Goal: Task Accomplishment & Management: Manage account settings

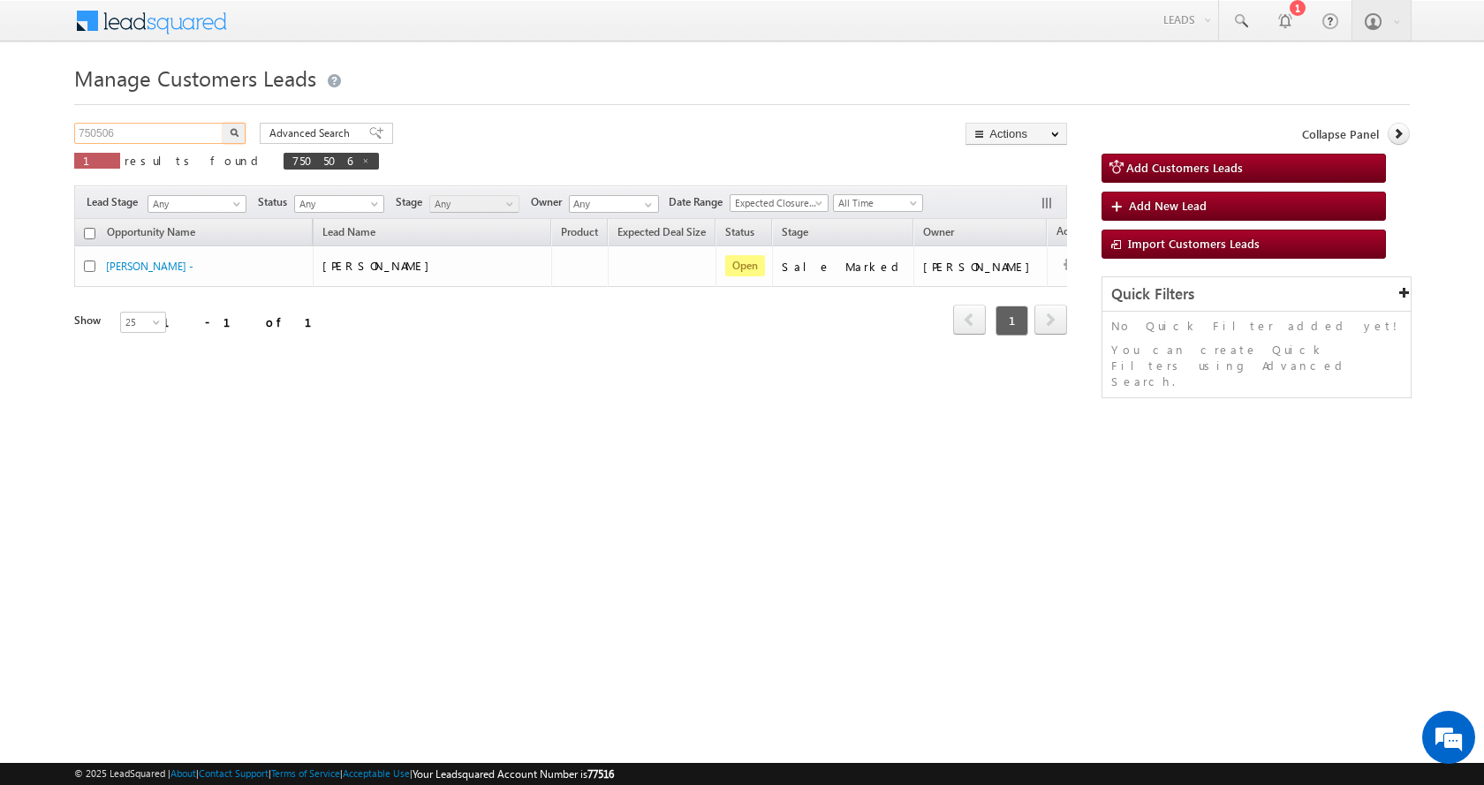
click at [11, 132] on body "Menu [PERSON_NAME] sitar a11@k serve .co.i" at bounding box center [742, 250] width 1484 height 501
paste input "942"
type input "750942"
click at [223, 123] on button "button" at bounding box center [234, 133] width 23 height 21
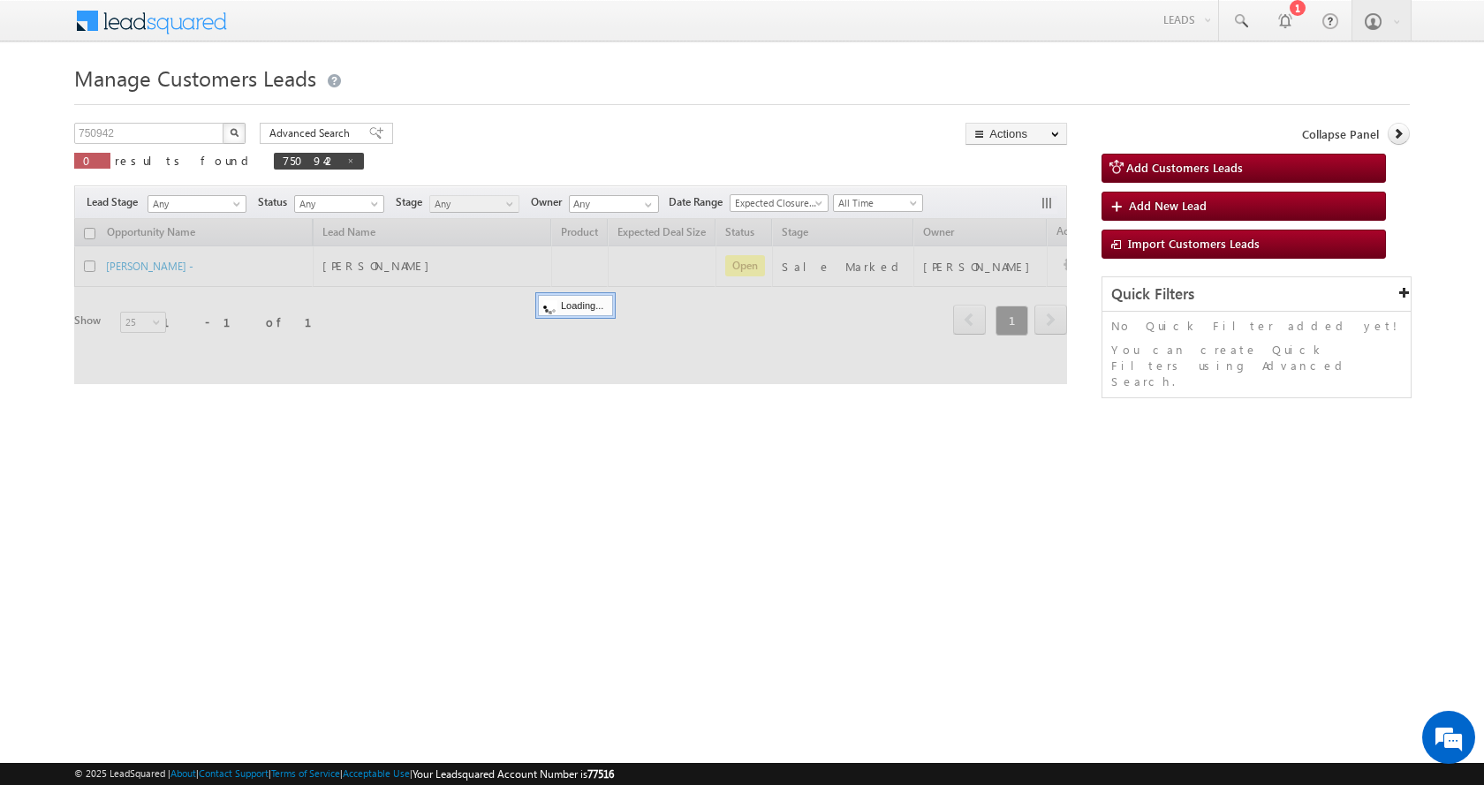
click at [223, 123] on button "button" at bounding box center [234, 133] width 23 height 21
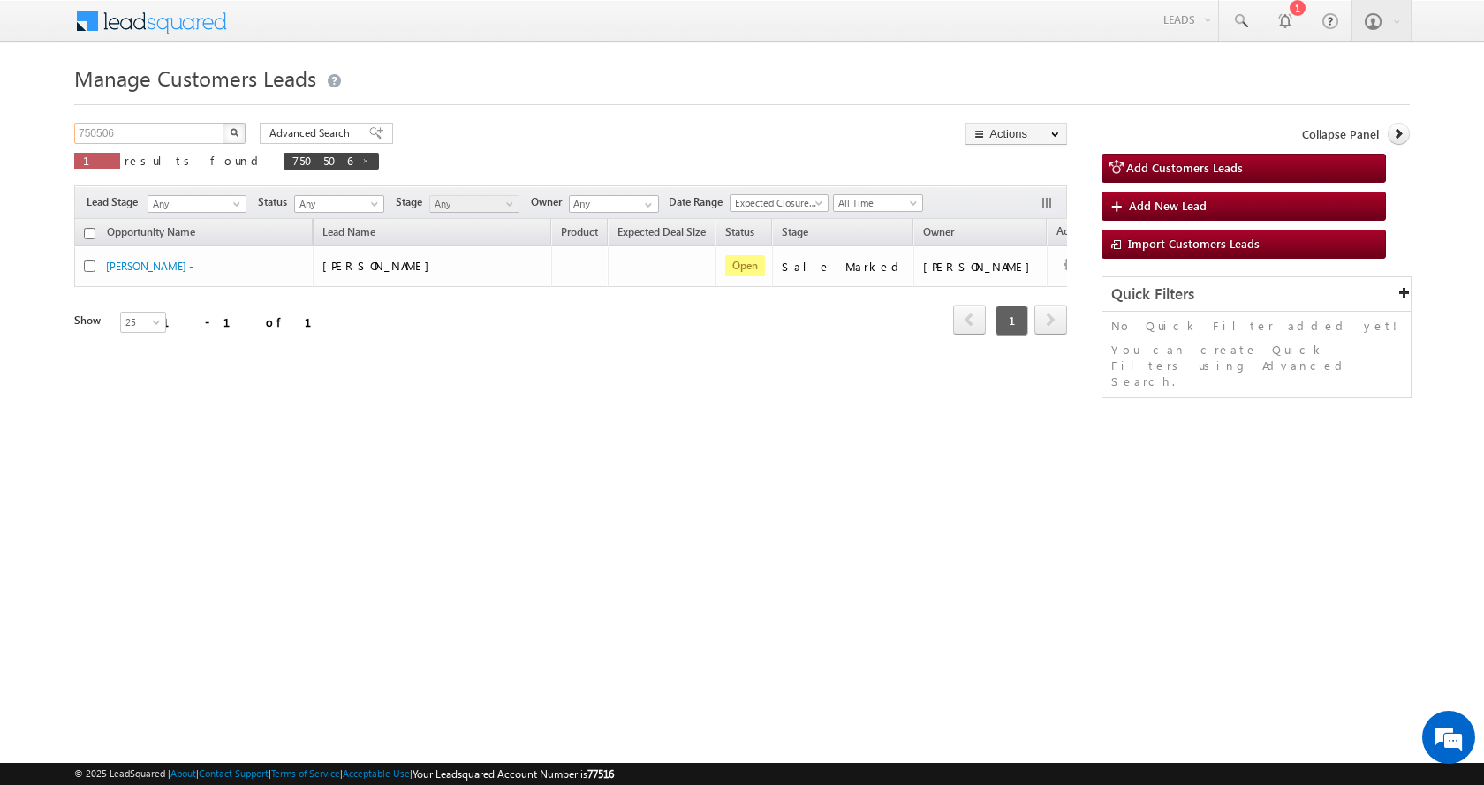
click at [96, 129] on input "750506" at bounding box center [149, 133] width 151 height 21
paste input "942"
type input "750942"
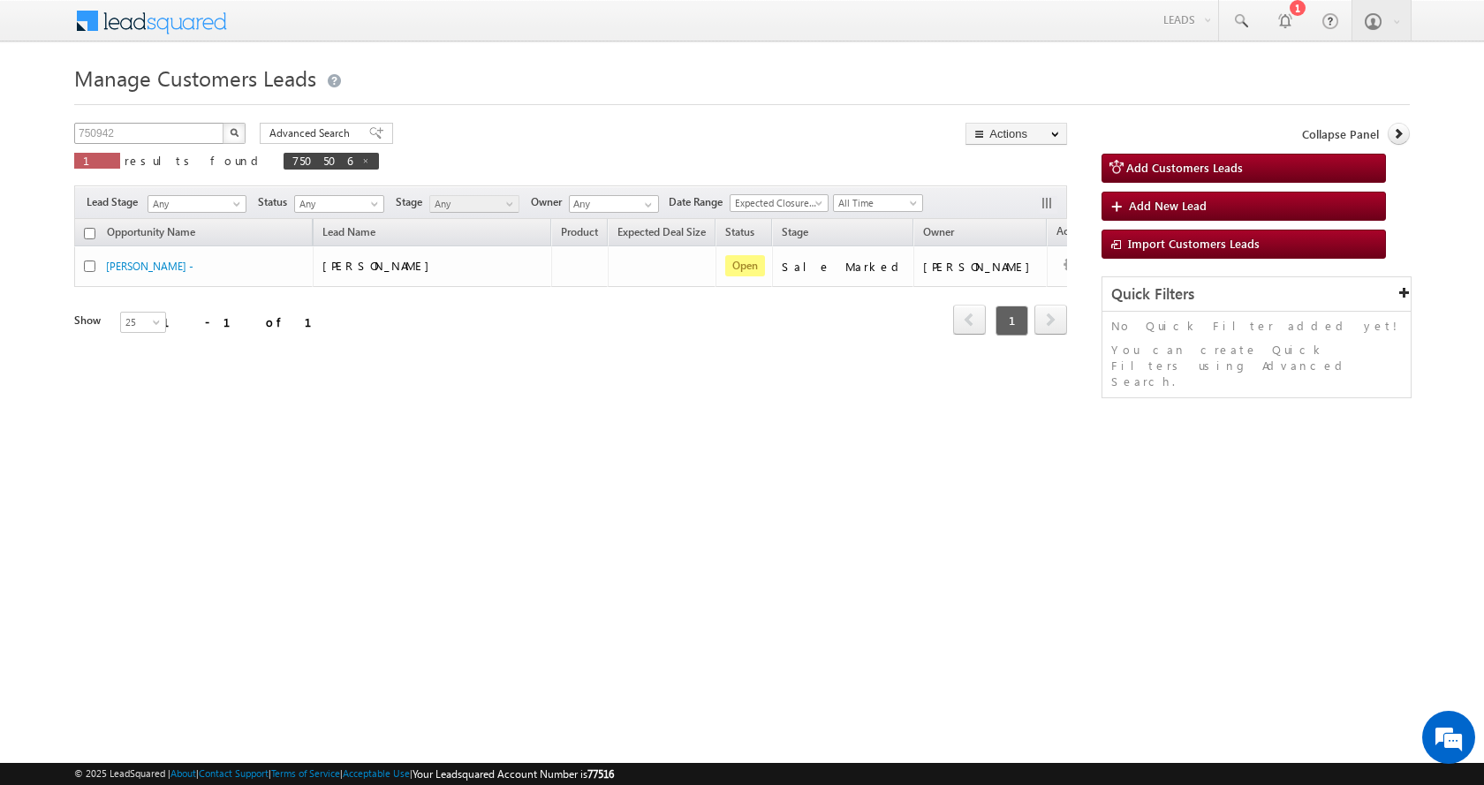
click at [223, 123] on button "button" at bounding box center [234, 133] width 23 height 21
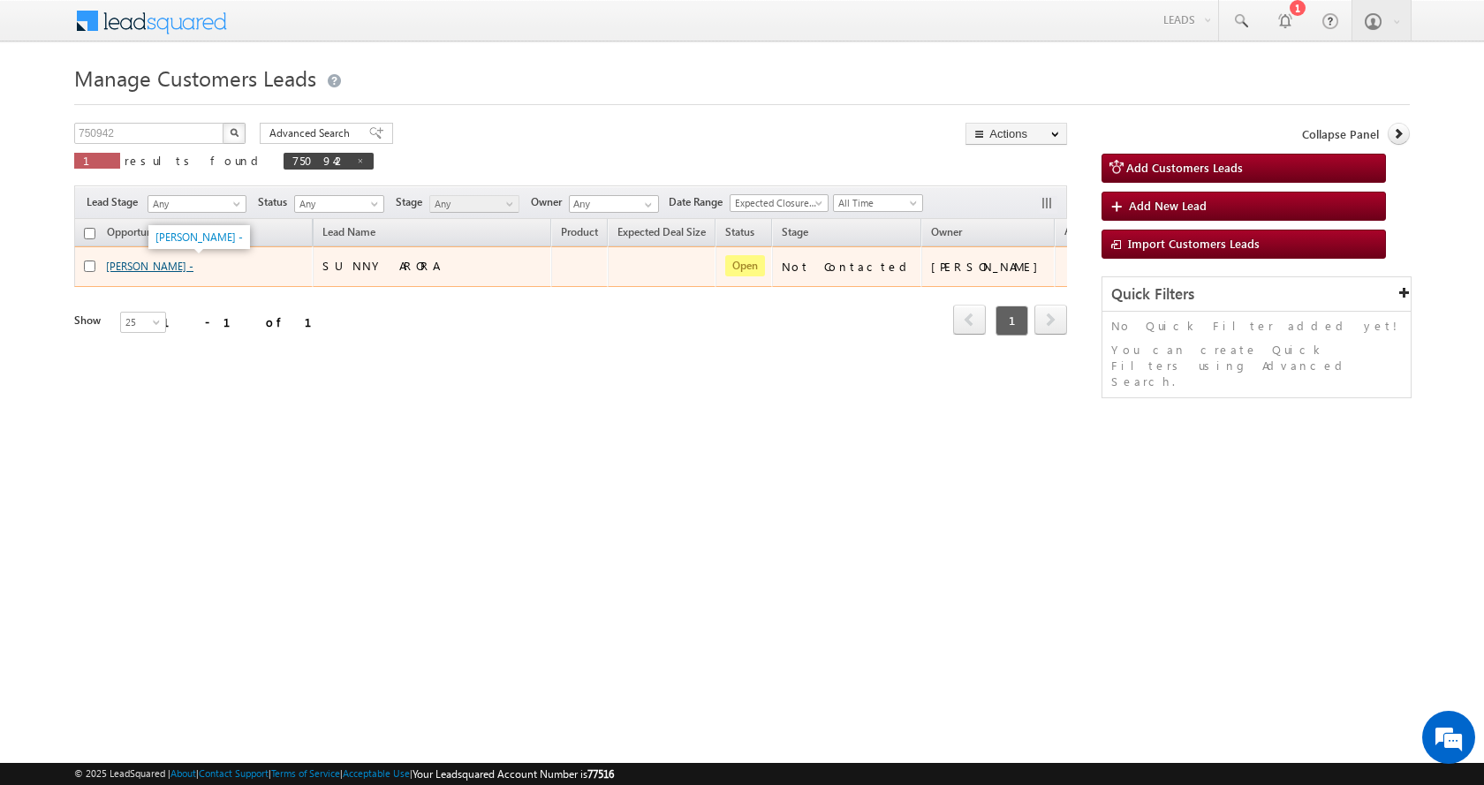
click at [143, 266] on link "SUNNY ARORA -" at bounding box center [149, 266] width 87 height 13
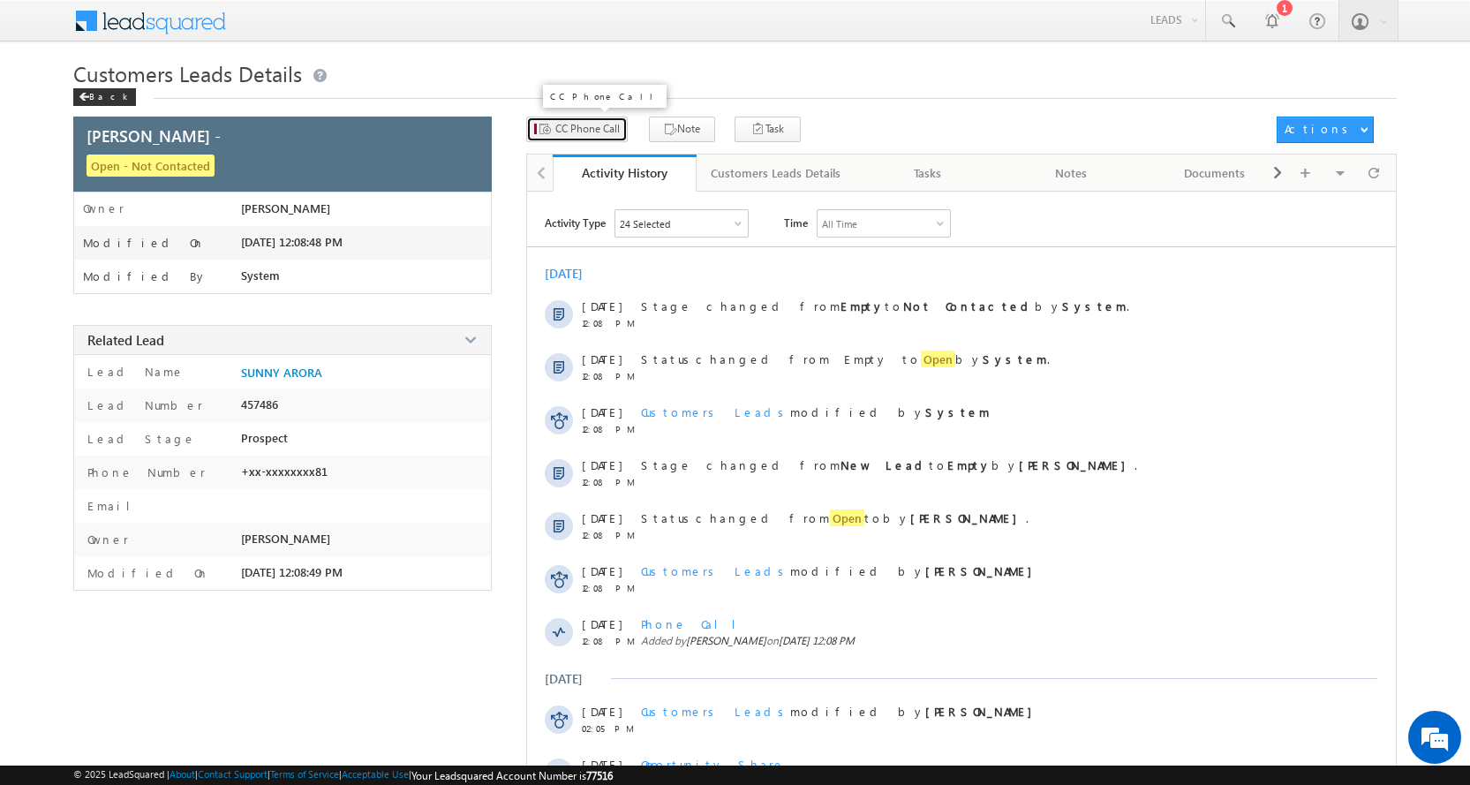
click at [606, 132] on span "CC Phone Call" at bounding box center [588, 129] width 64 height 16
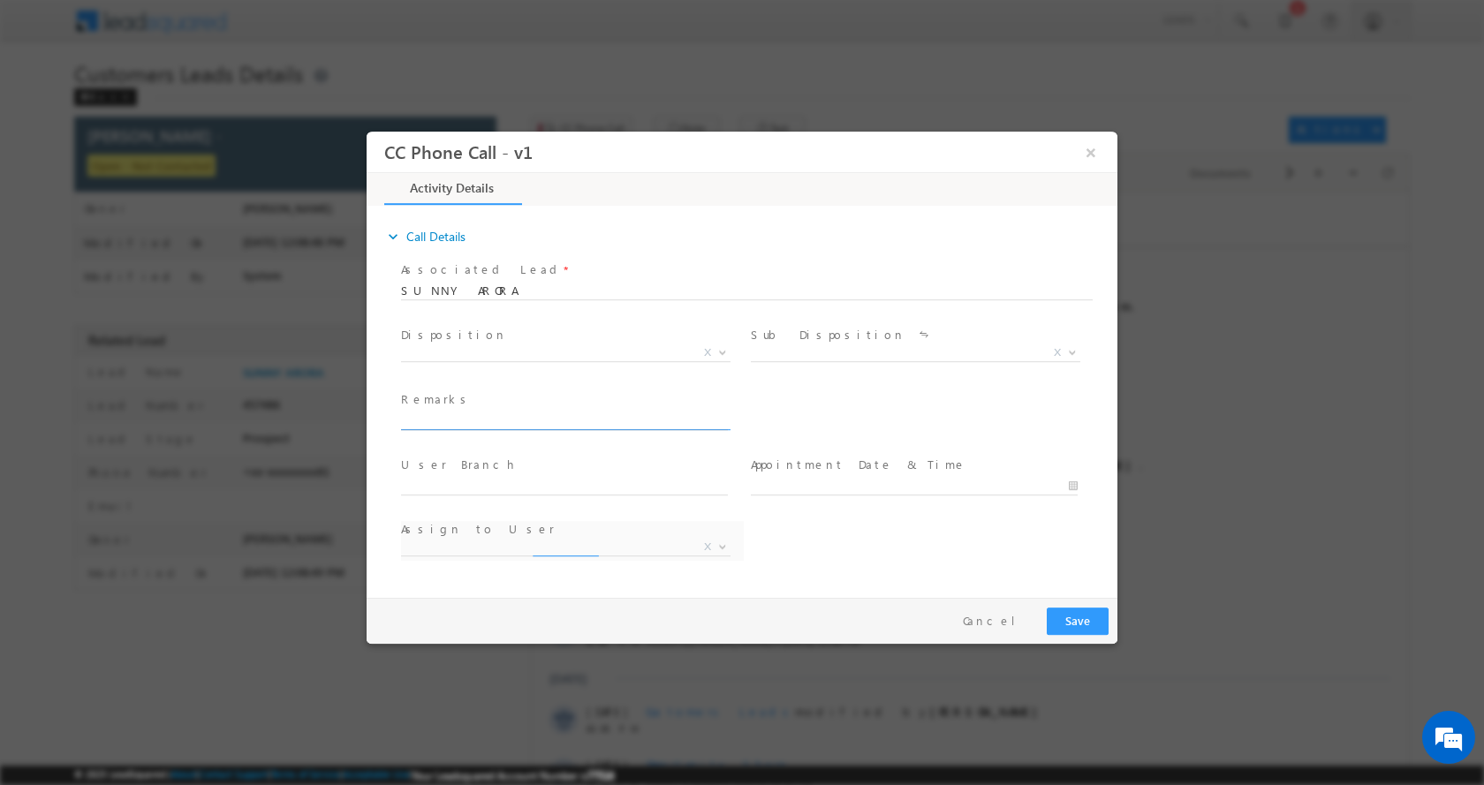
click at [456, 419] on input "text" at bounding box center [564, 421] width 327 height 18
paste input "SUNNY ARORA-9729722581-RENOVATION-LOAN-7 L-PV-70 K-200 GAJ-REG-MOTHER AGE-70-AG…"
type input "SUNNY ARORA-9729722581-RENOVATION-LOAN-7 L-PV-70 K-200 GAJ-REG-MOTHER AGE-70-AG…"
select select "Rose.Shyse+sgrl@leadsquared.com"
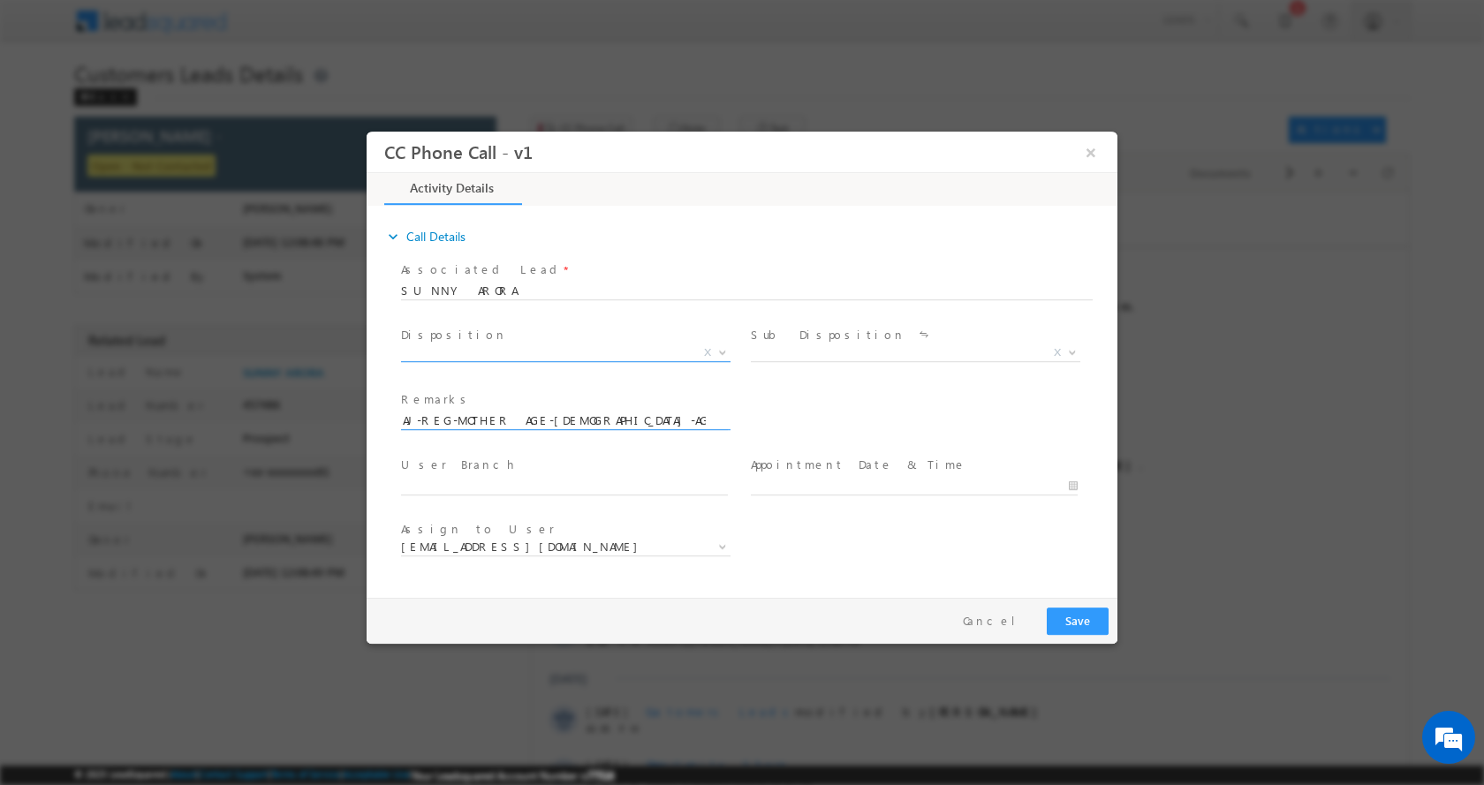
type input "SUNNY ARORA-9729722581-RENOVATION-LOAN-7 L-PV-70 K-200 GAJ-REG-MOTHER AGE-70-AG…"
click at [715, 348] on span at bounding box center [721, 351] width 18 height 23
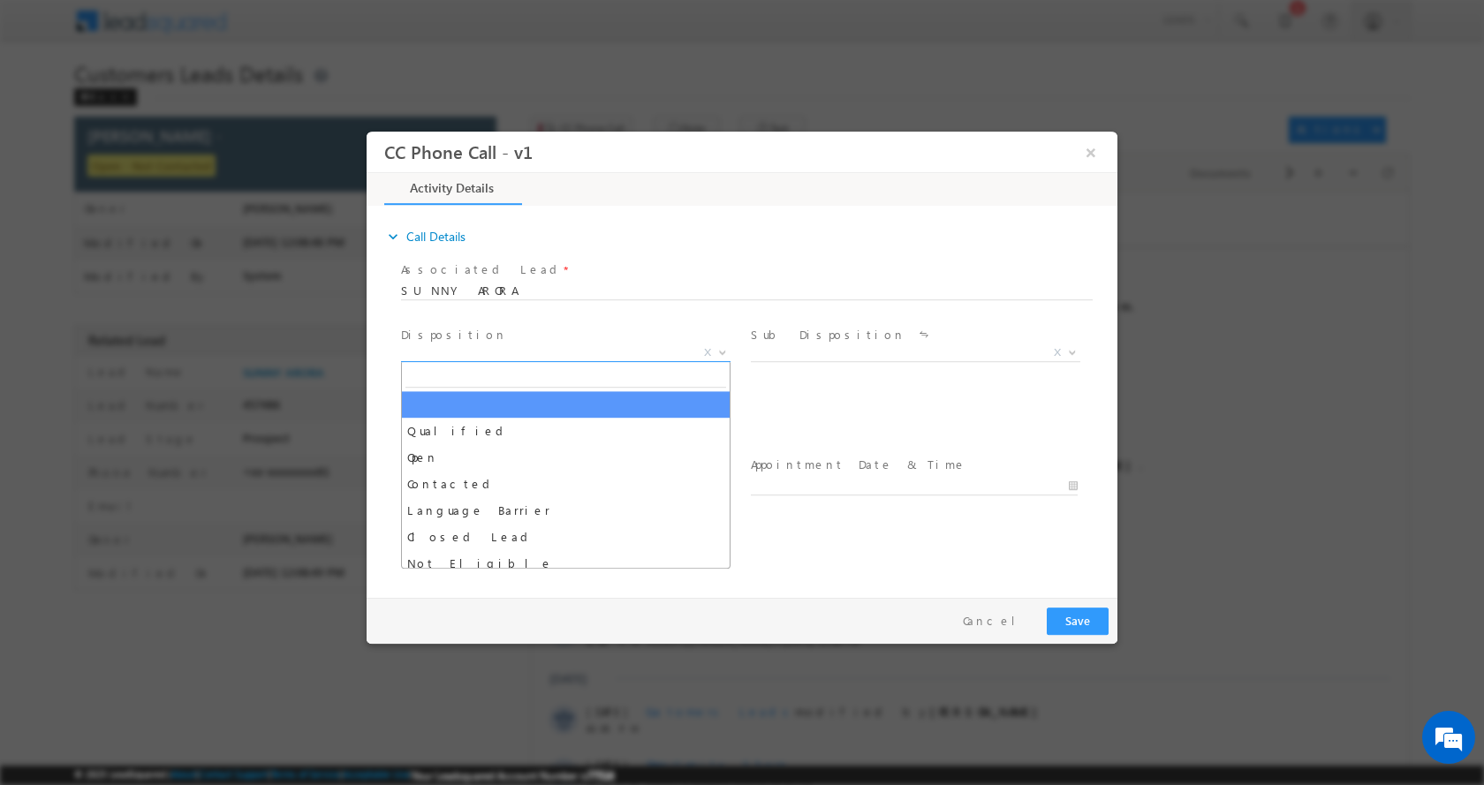
scroll to position [0, 0]
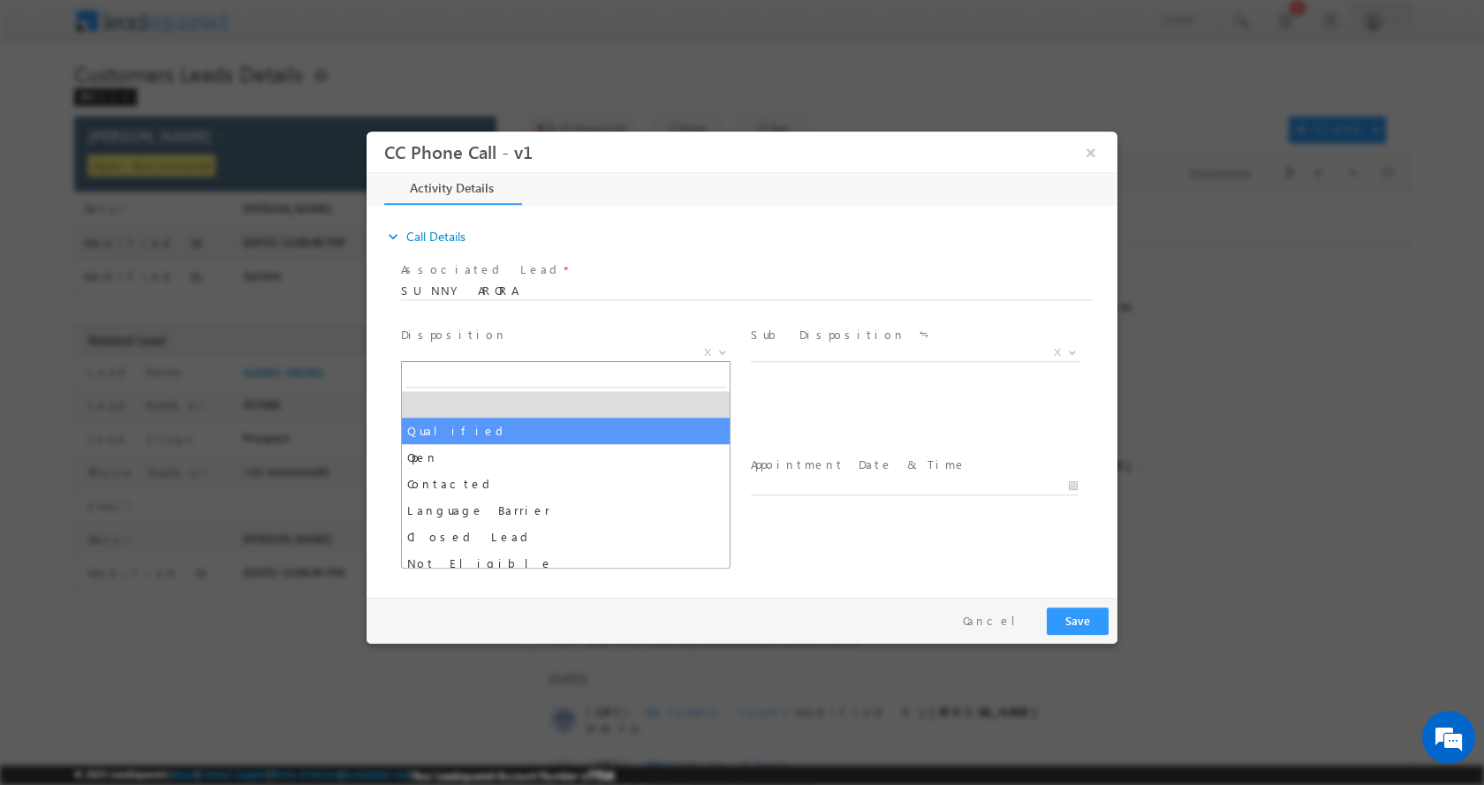
select select "Qualified"
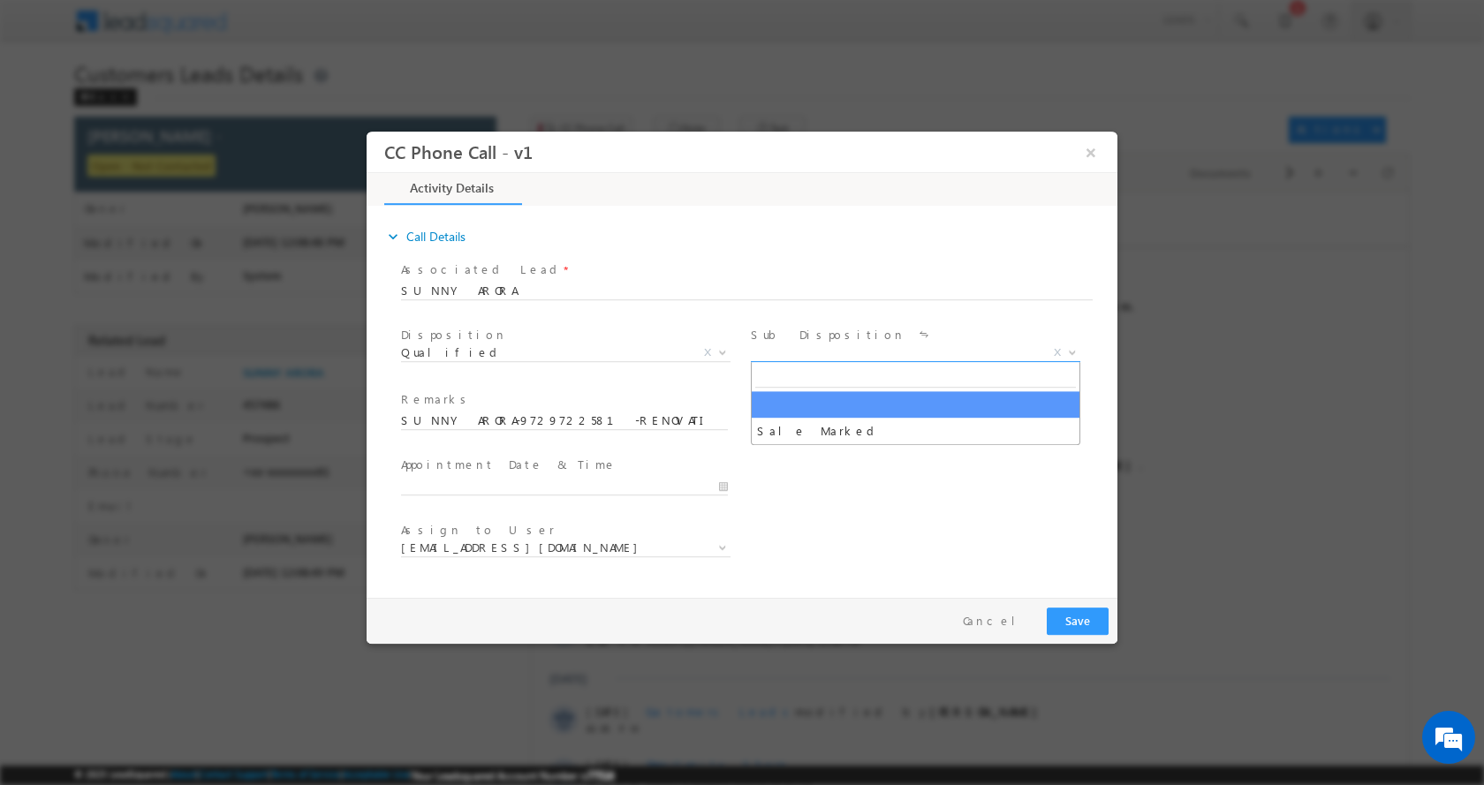
click at [1072, 350] on b at bounding box center [1072, 351] width 11 height 6
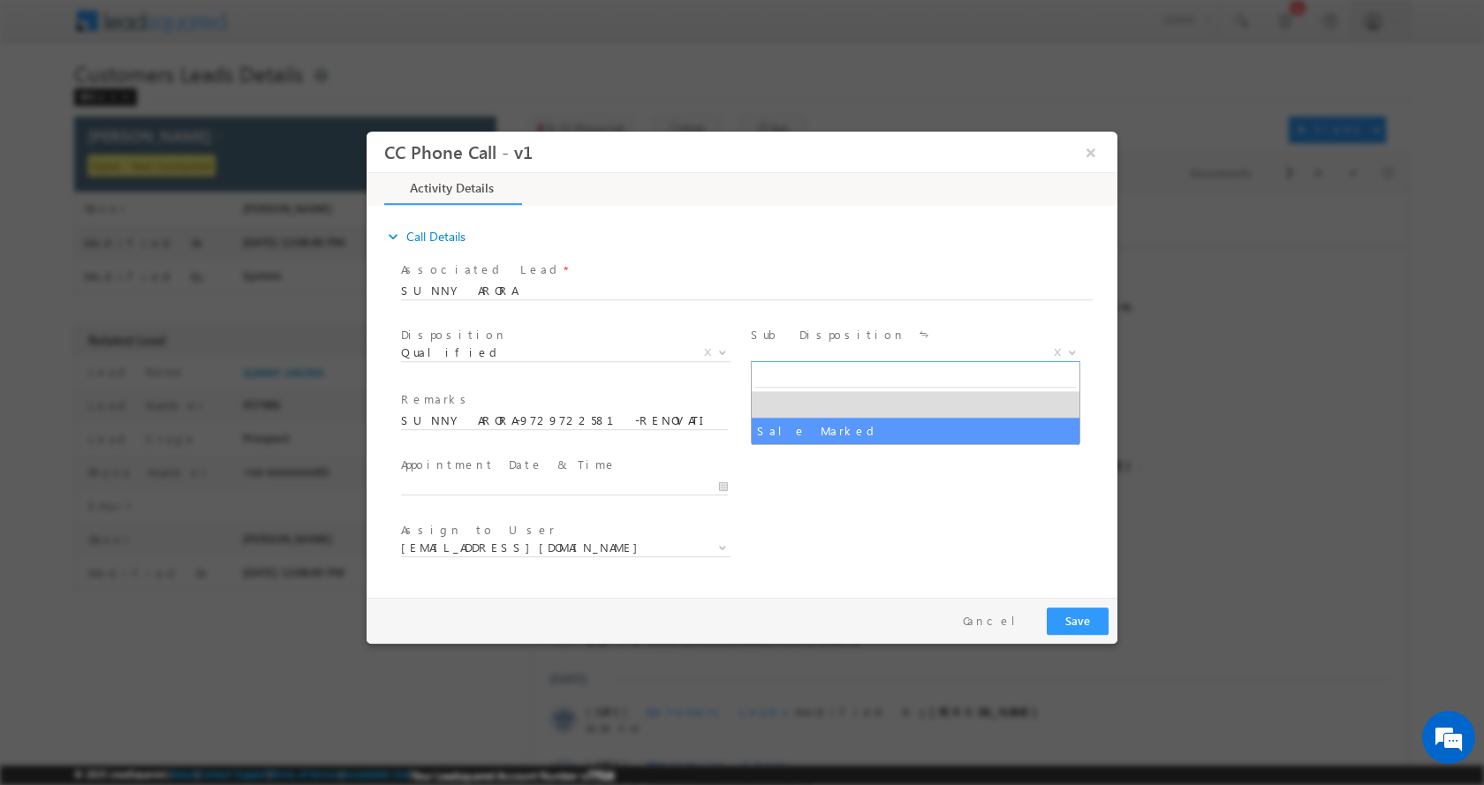
select select "Sale Marked"
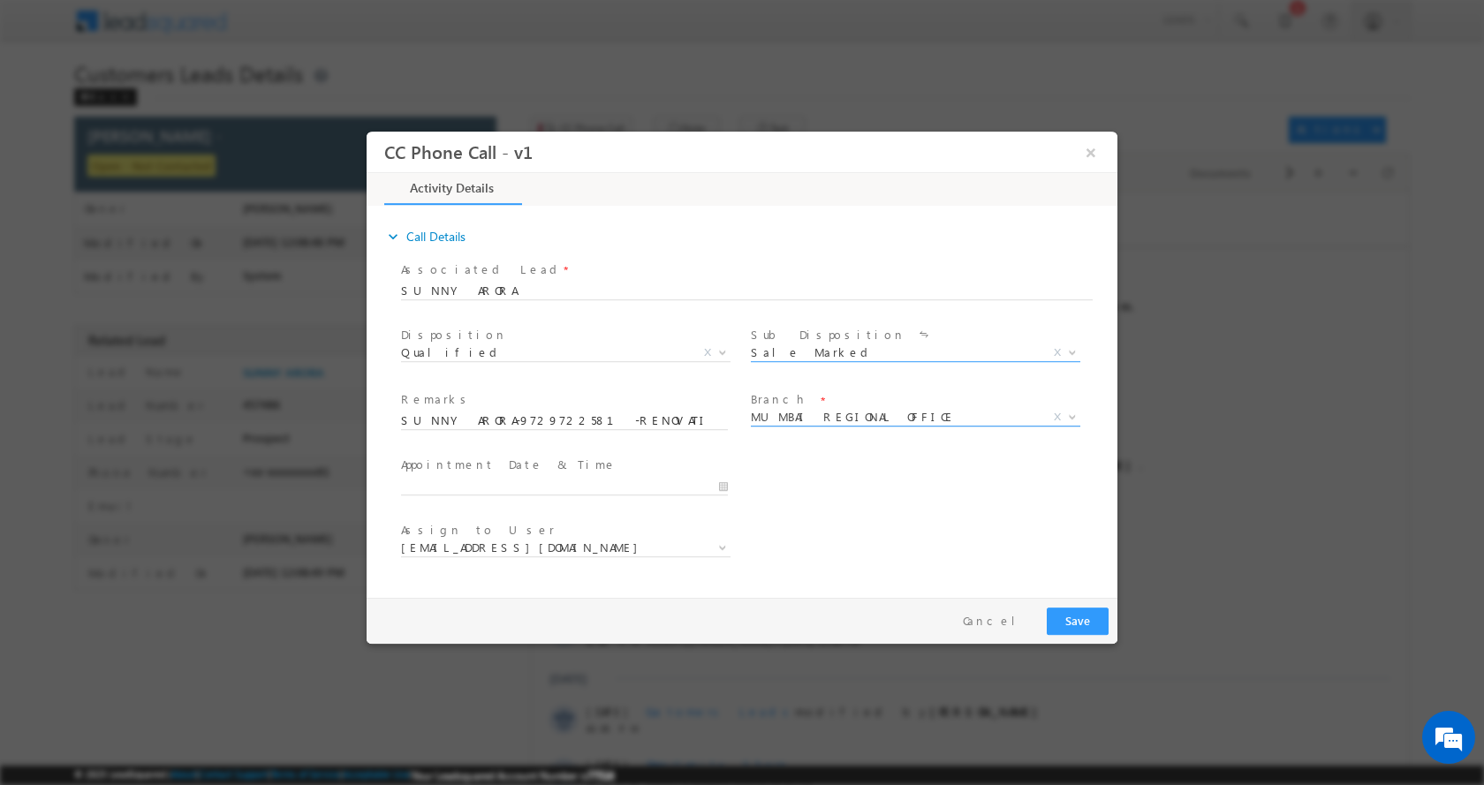
click at [1068, 411] on span at bounding box center [1071, 415] width 18 height 23
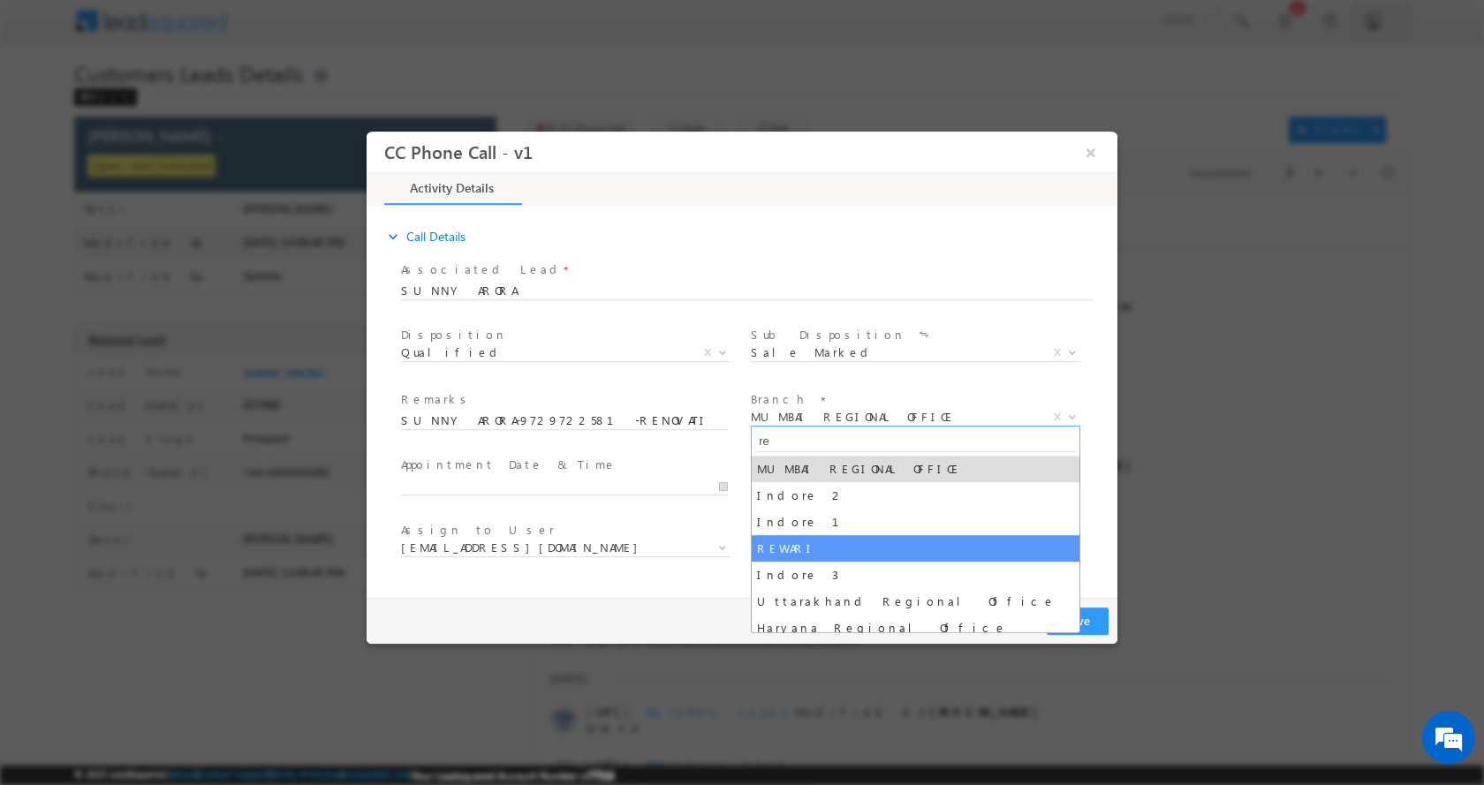
type input "re"
select select "REWARI"
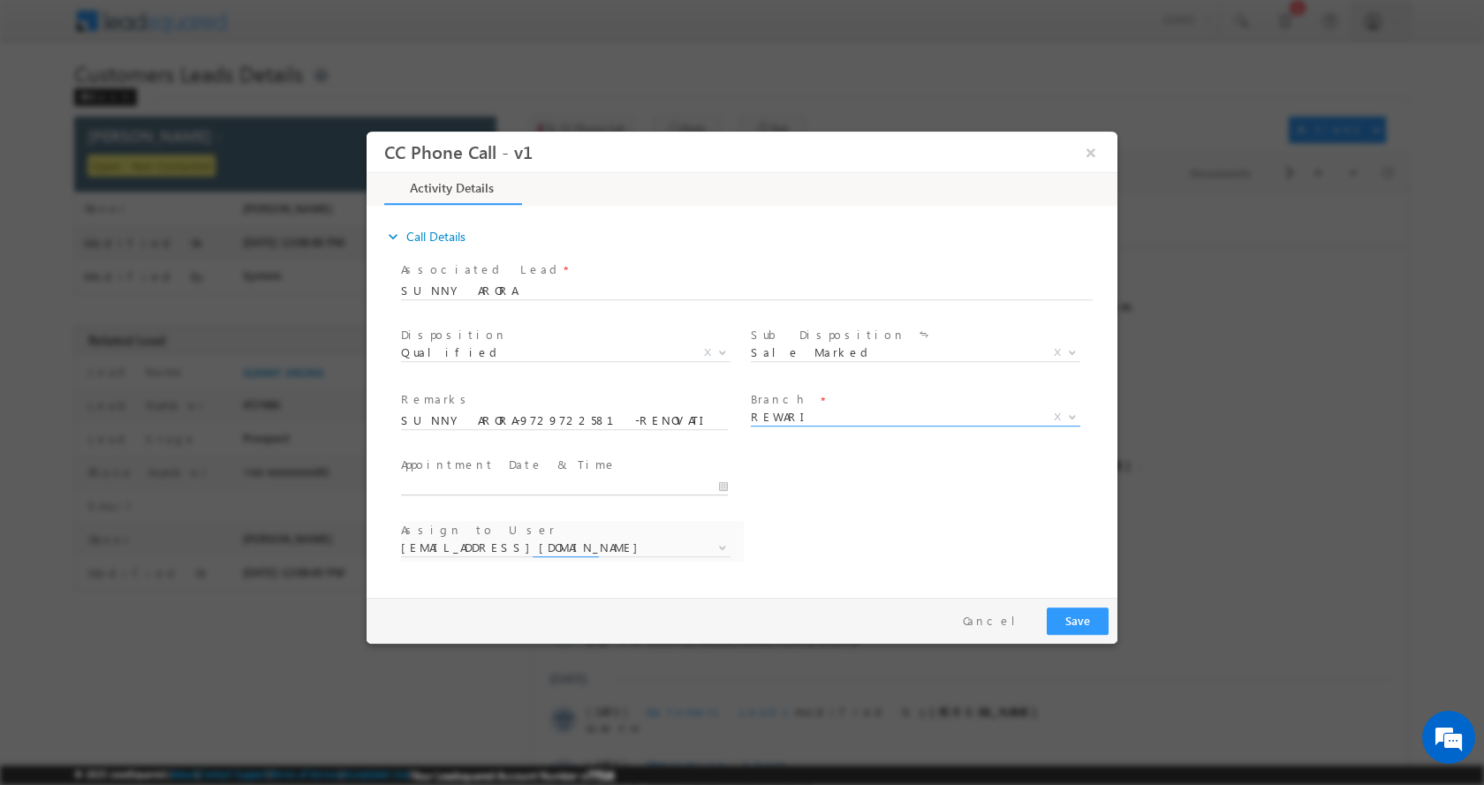
type input "08/29/2025 10:18 AM"
click at [722, 480] on input "08/29/2025 10:18 AM" at bounding box center [564, 486] width 327 height 18
select select "amit.kumar4@sgrlimited.in"
type input "09/01/2025 11:18 AM"
type input "11"
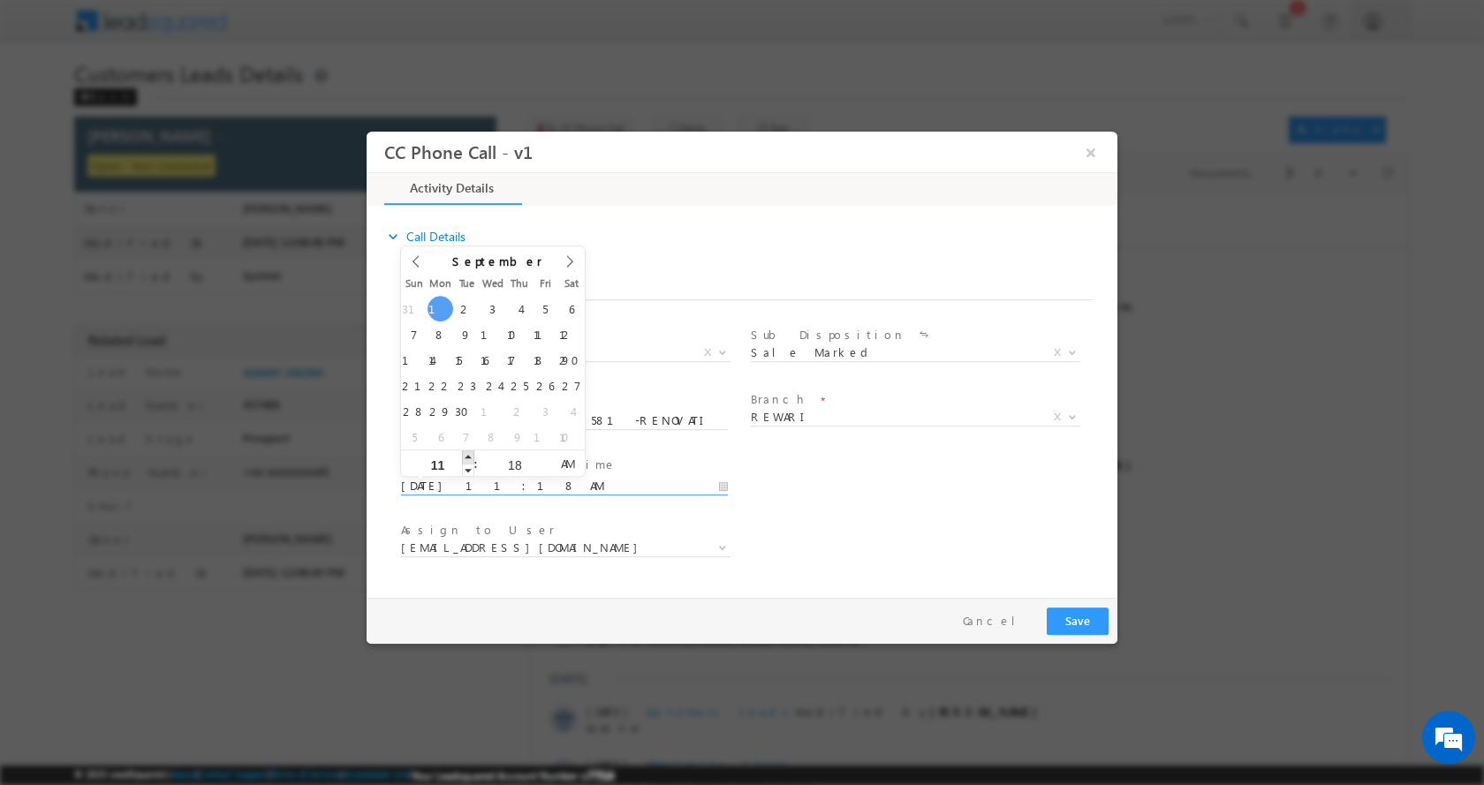
click at [465, 457] on span at bounding box center [468, 456] width 12 height 13
type input "09/01/2025 12:18 PM"
type input "12"
click at [465, 457] on span at bounding box center [468, 456] width 12 height 13
type input "09/01/2025 1:18 PM"
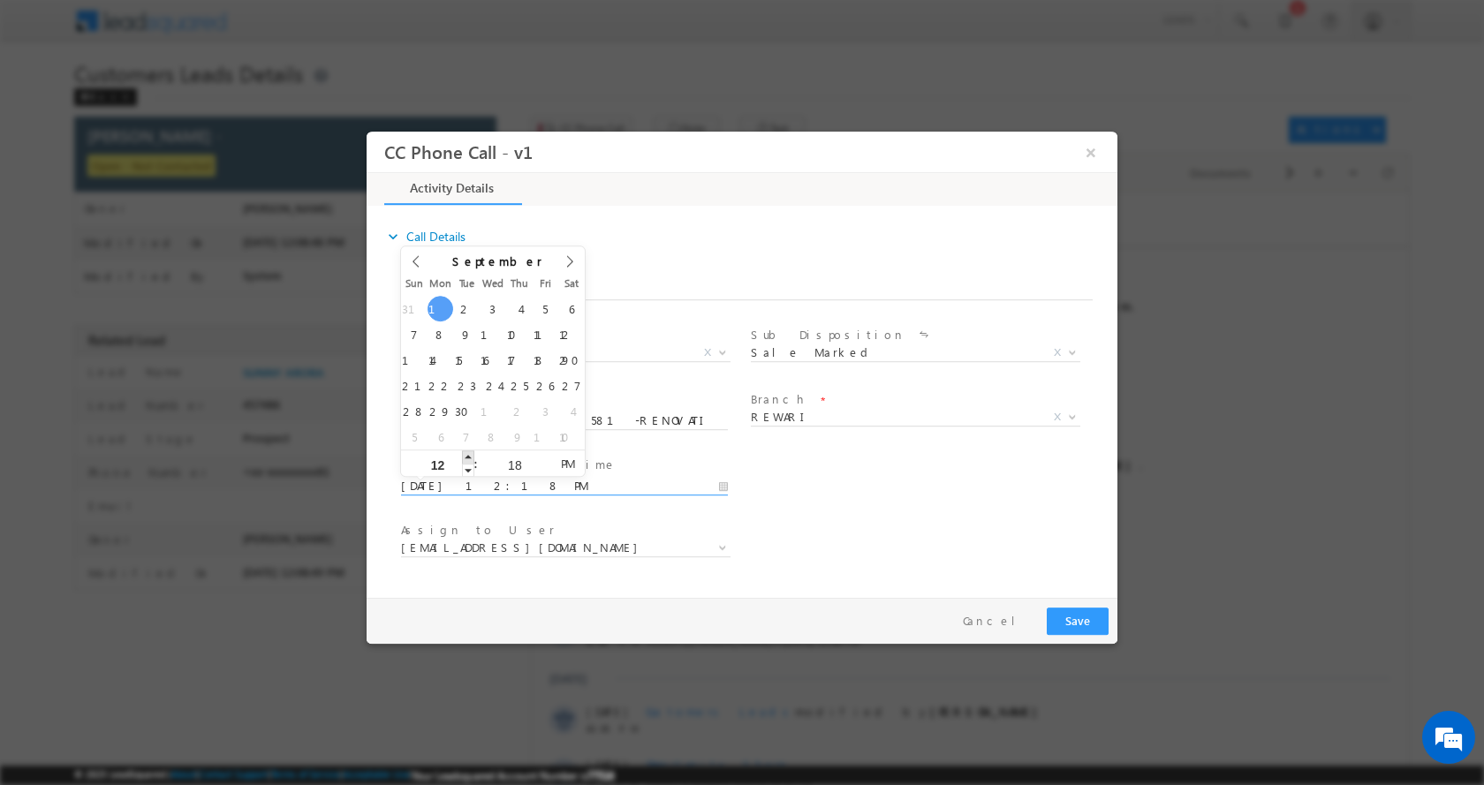
type input "01"
click at [465, 457] on span at bounding box center [468, 456] width 12 height 13
click at [1092, 619] on button "Save" at bounding box center [1078, 620] width 62 height 27
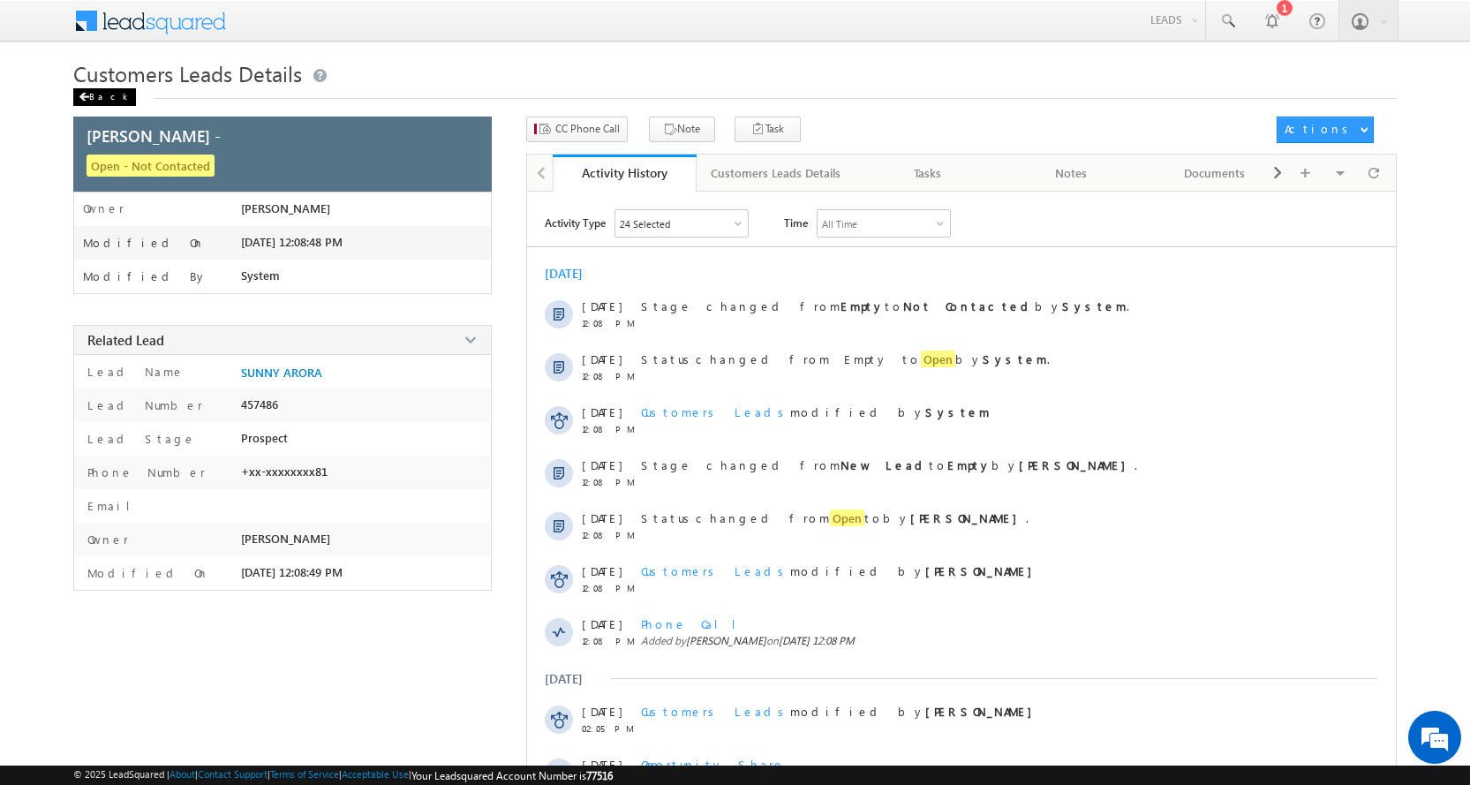
click at [87, 99] on span at bounding box center [84, 97] width 11 height 9
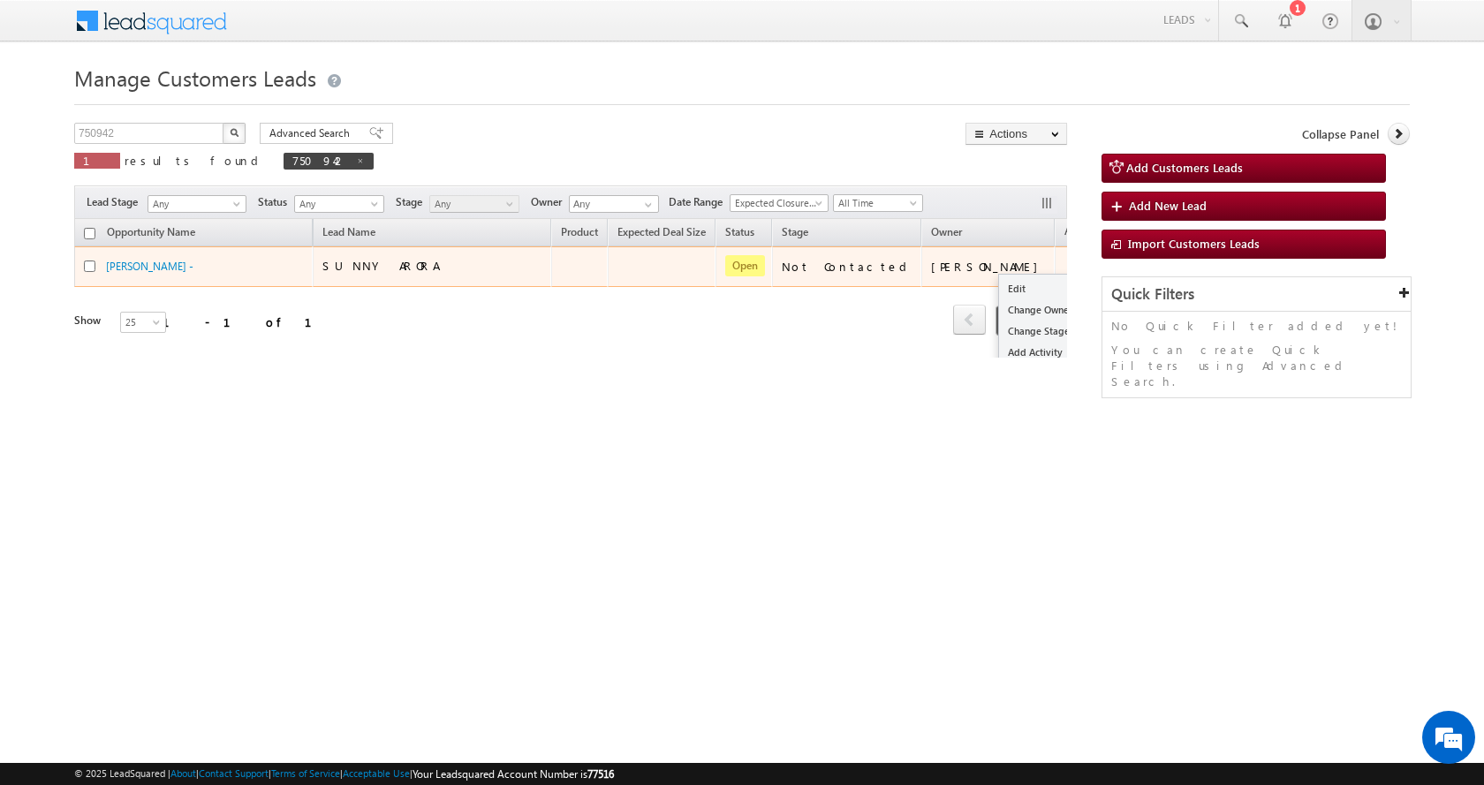
click at [1069, 266] on span at bounding box center [1078, 264] width 19 height 19
click at [999, 287] on link "Edit" at bounding box center [1043, 288] width 88 height 21
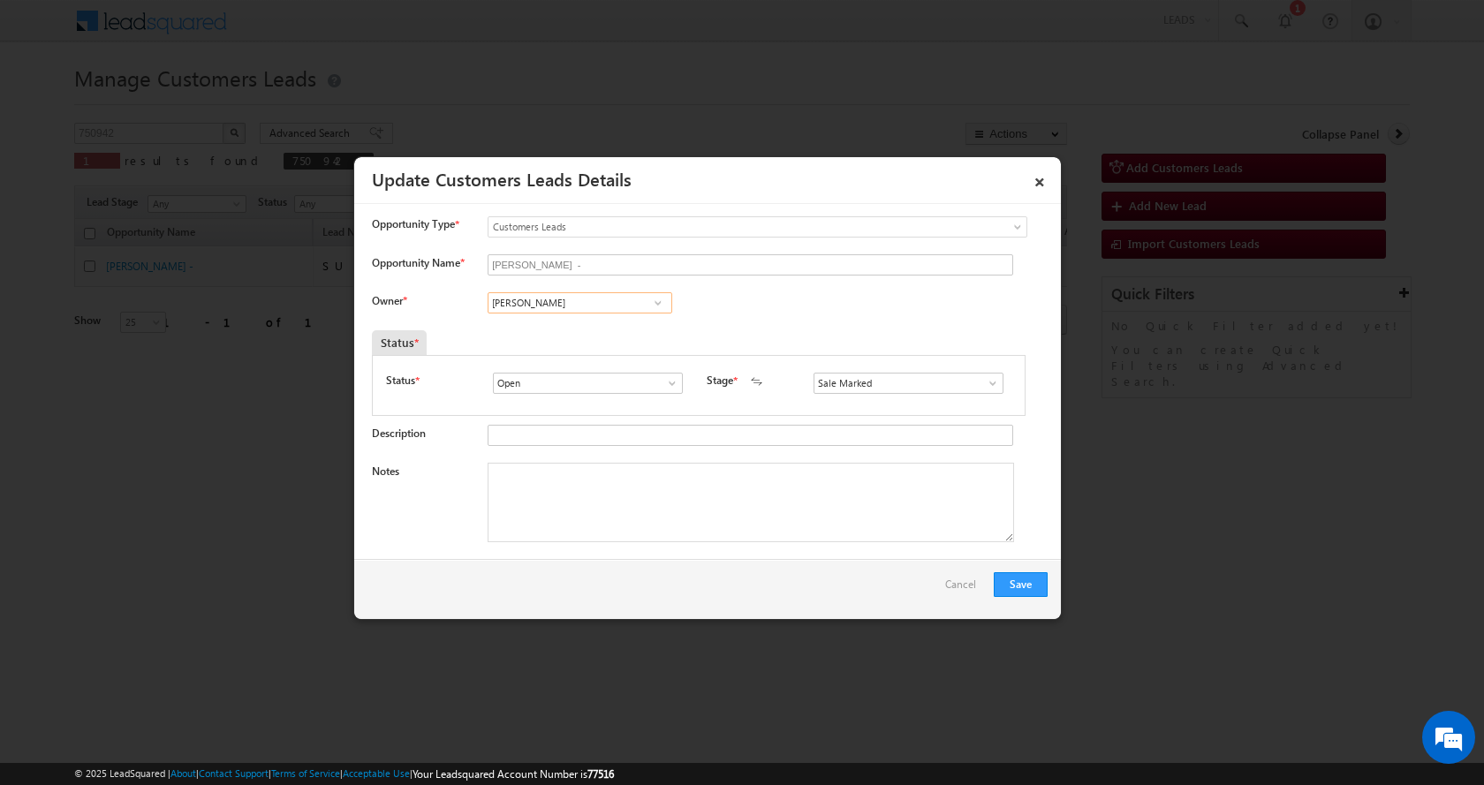
click at [541, 302] on input "Amit Kumar" at bounding box center [580, 302] width 185 height 21
paste input "Hitesh"
click at [601, 333] on span "hitesh.kumar@sgrlimited.in" at bounding box center [574, 336] width 159 height 13
type input "Hitesh kumar"
click at [531, 489] on textarea "Notes" at bounding box center [751, 502] width 526 height 79
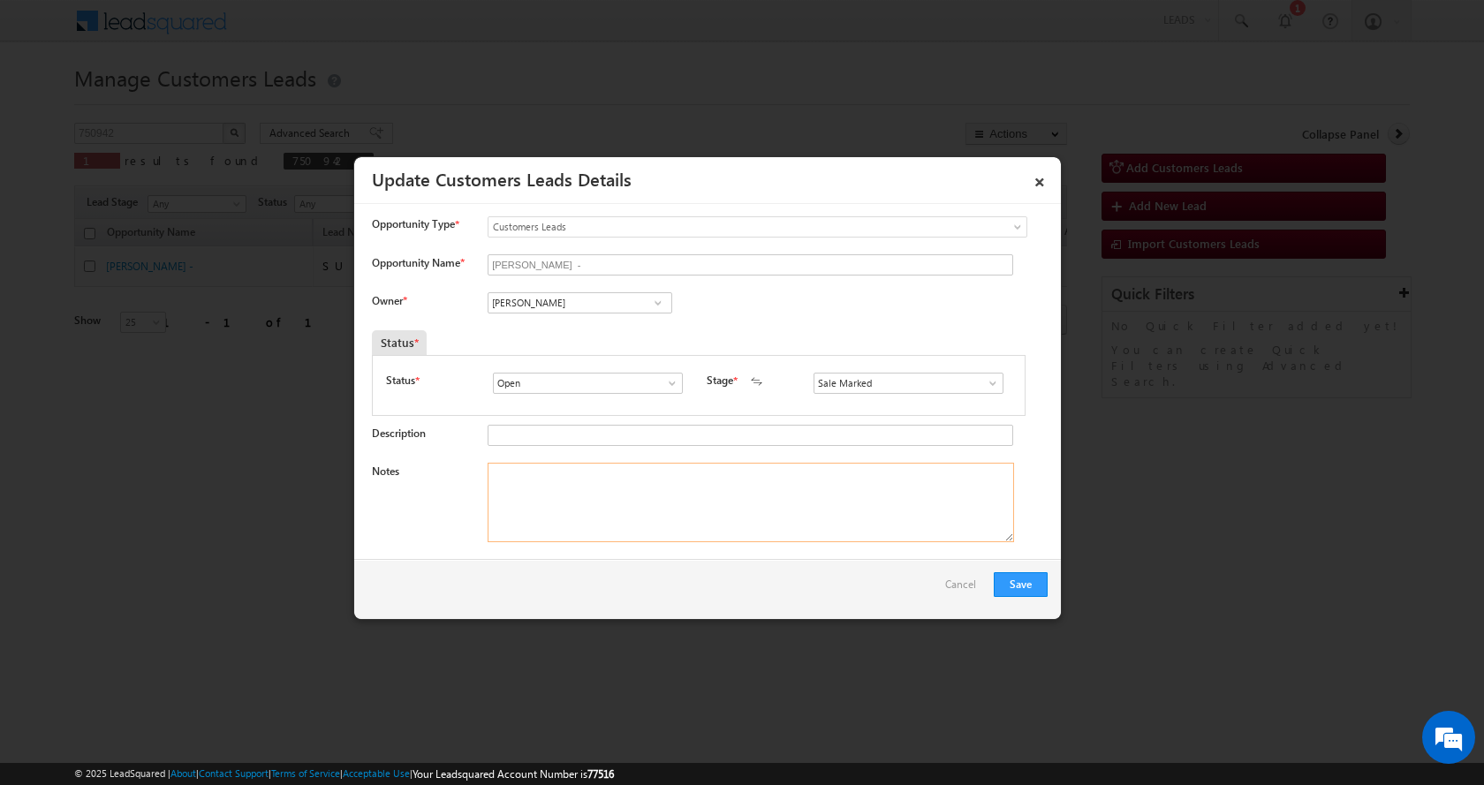
paste textarea "SUNNY ARORA-9729722581-RENOVATION-LOAN-7 L-PV-70 K-200 GAJ-REG-MOTHER AGE-70-AG…"
click at [650, 495] on textarea "SUNNY ARORA-9729722581-RENOVATION-LOAN-7 L-PV-70 K-200 GAJ-REG-MOTHER AGE-70-AG…" at bounding box center [751, 502] width 526 height 79
type textarea "SUNNY ARORA-9729722581-RENOVATION-LOAN-7 L-PV-70 K-200 GAJ-REG-MOTHER AGE-70-AG…"
click at [1038, 578] on button "Save" at bounding box center [1021, 584] width 54 height 25
